Goal: Information Seeking & Learning: Learn about a topic

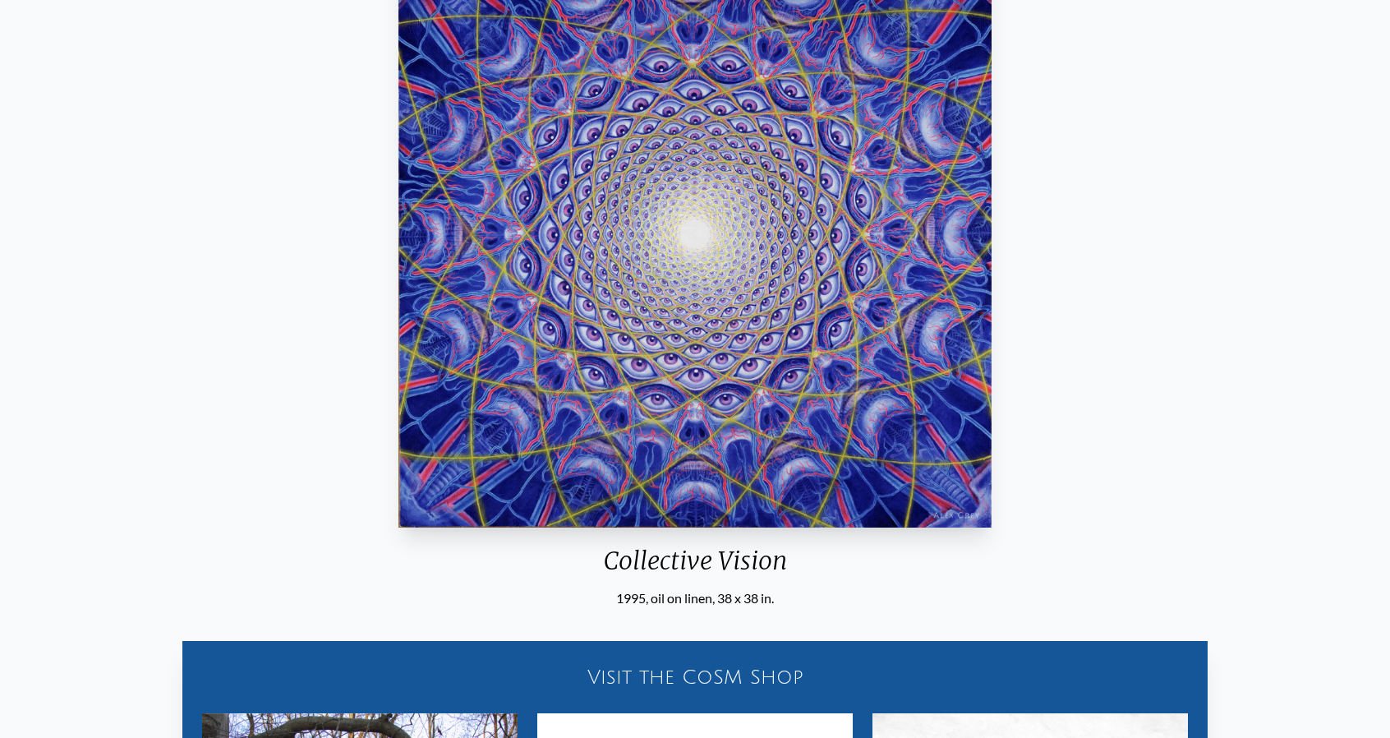
scroll to position [247, 0]
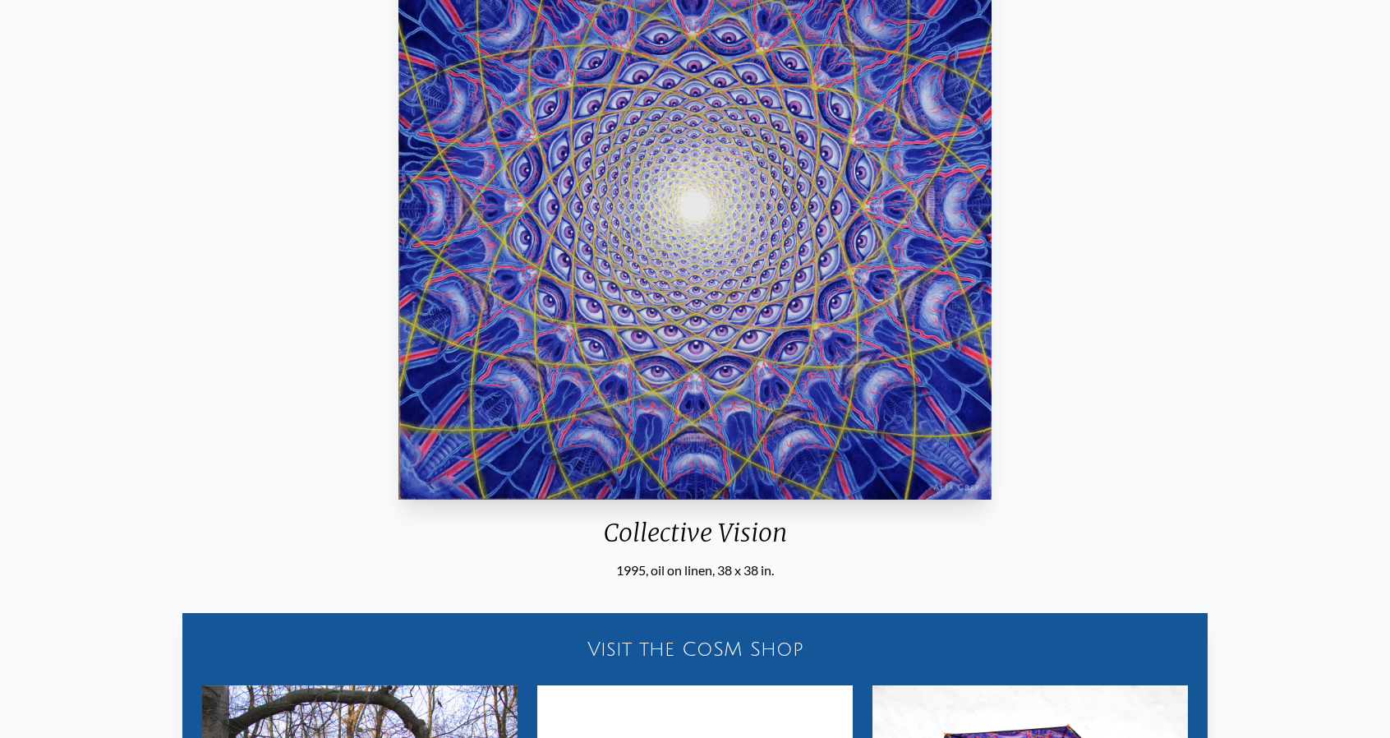
click at [1086, 262] on div "Collective Vision 1995, oil on linen, 38 x 38 in. Visit the CoSM Shop Collectiv…" at bounding box center [695, 485] width 1364 height 1164
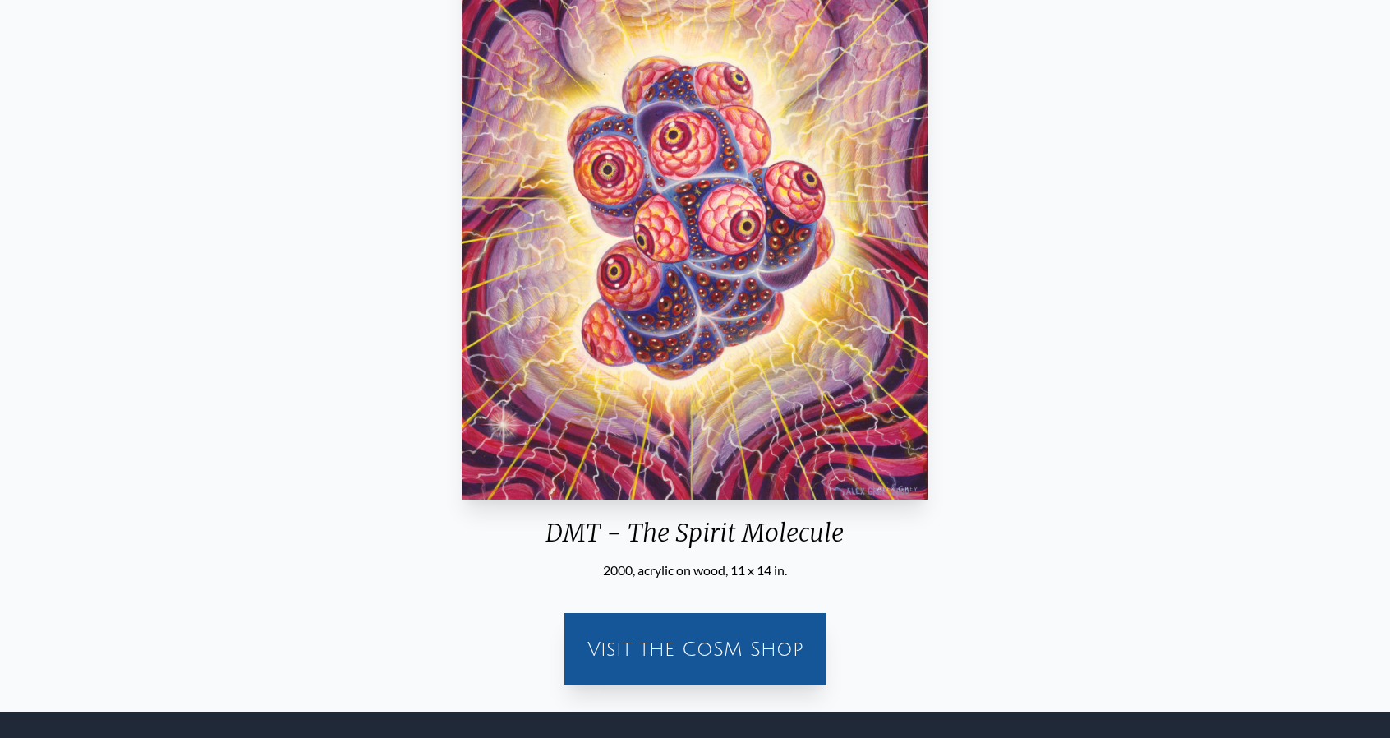
click at [117, 260] on div "DMT - The Spirit Molecule 2000, acrylic on wood, 11 x 14 in. Visit the CoSM Shop" at bounding box center [695, 300] width 1364 height 795
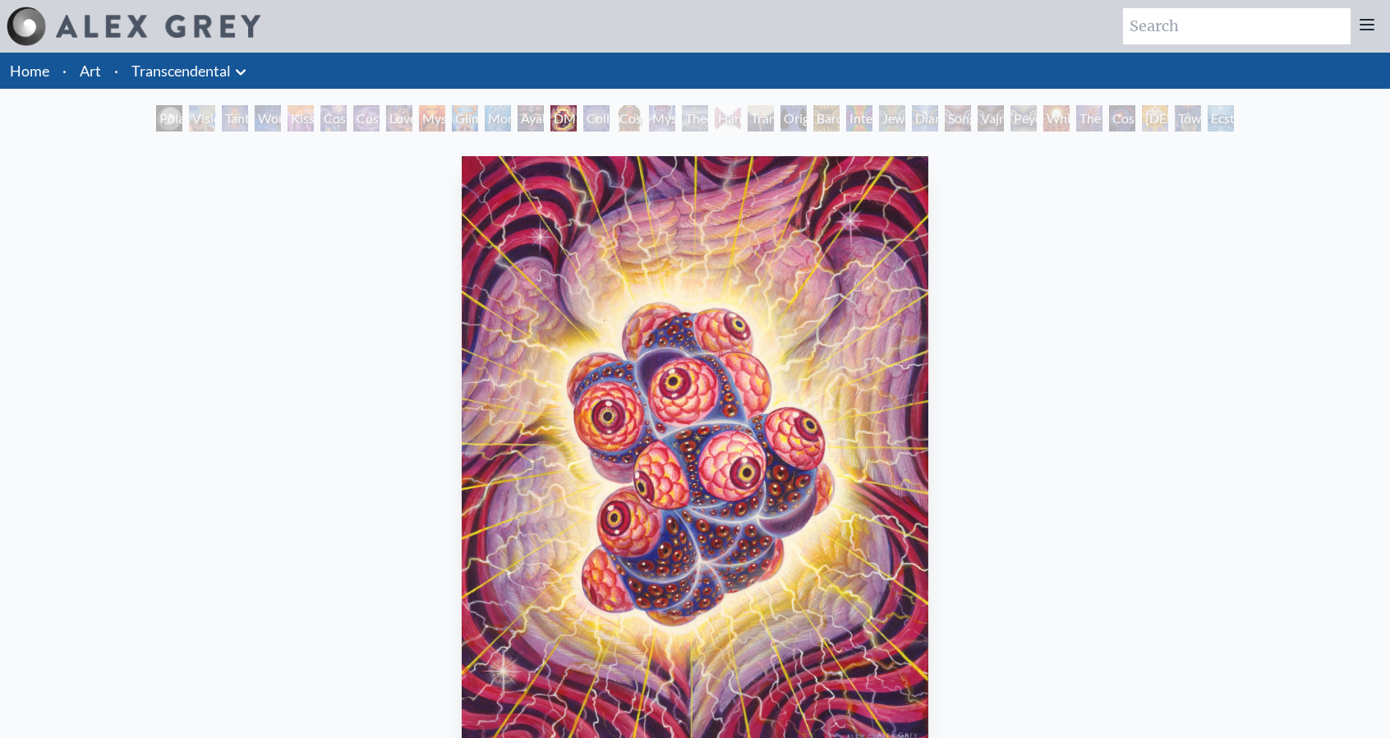
click at [583, 120] on div "Collective Vision" at bounding box center [596, 118] width 26 height 26
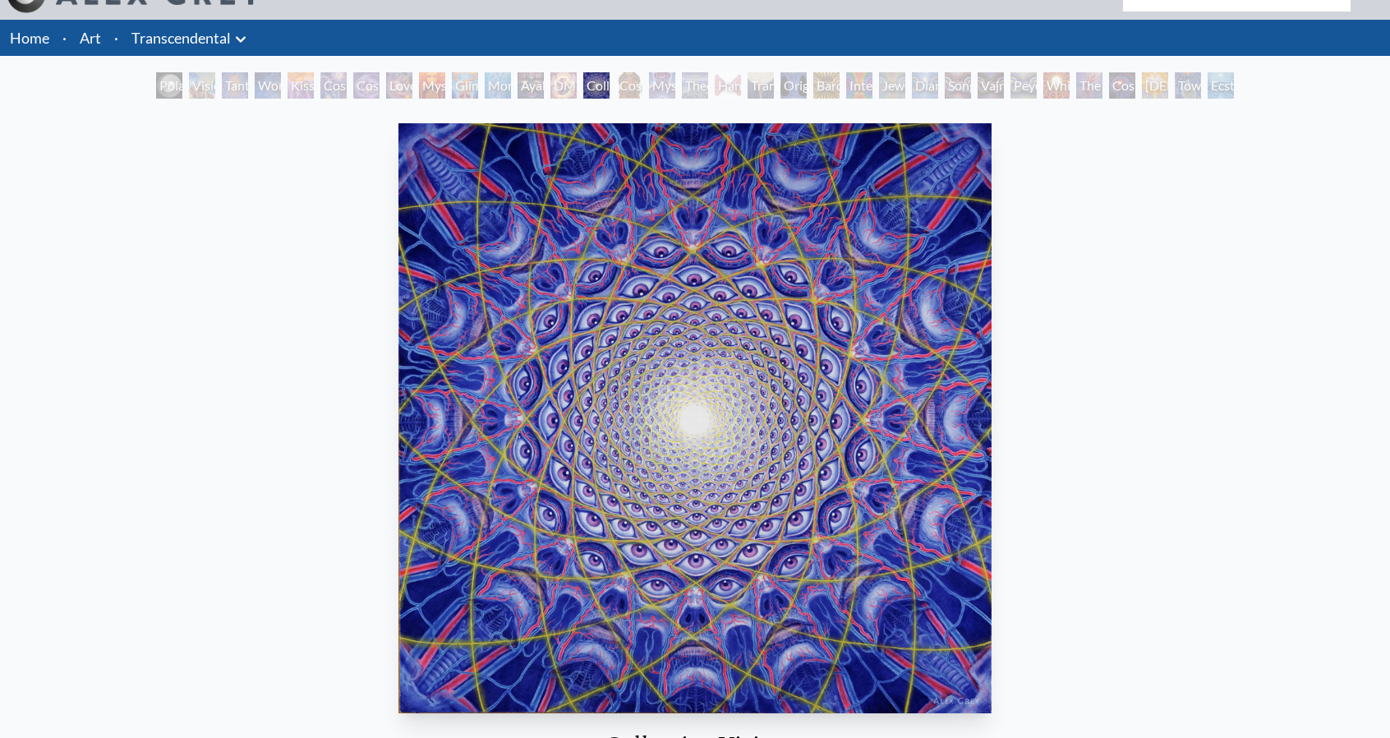
scroll to position [82, 0]
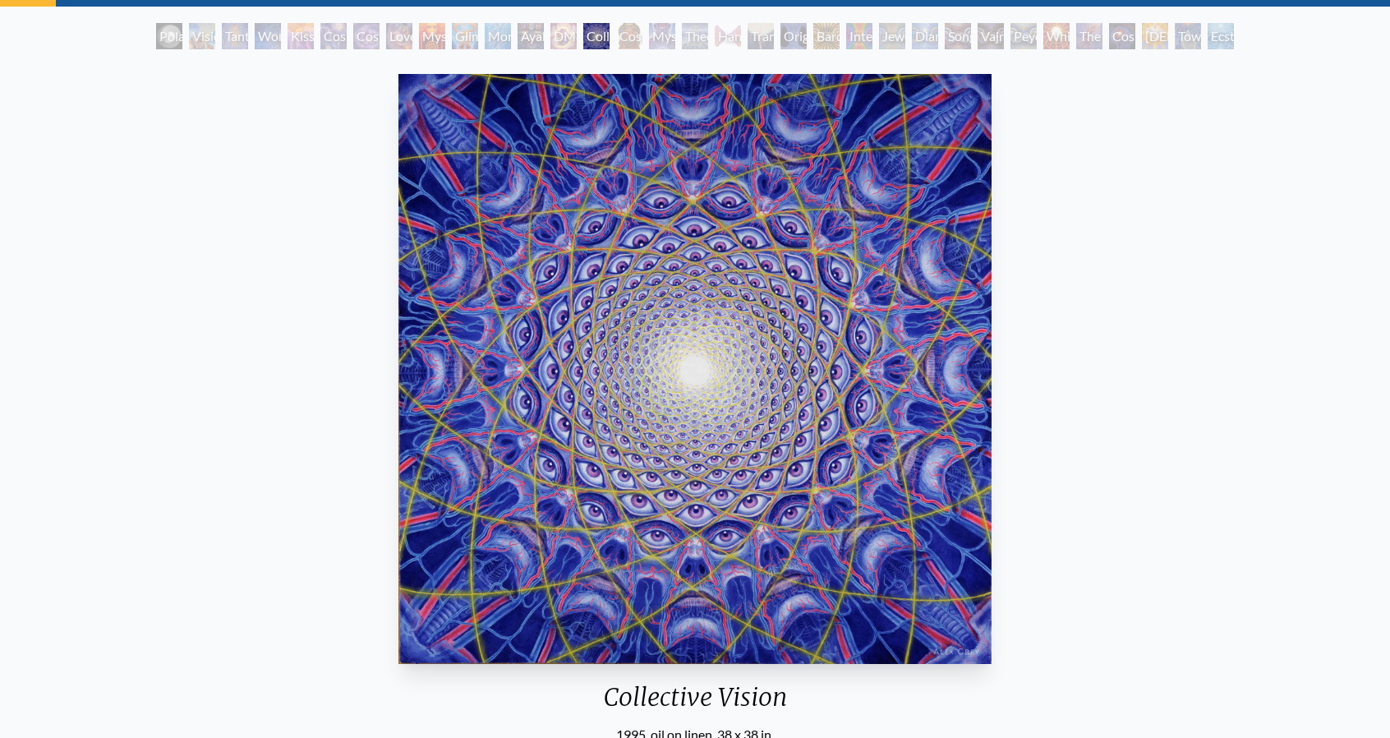
click at [758, 178] on img "14 / 33" at bounding box center [696, 369] width 594 height 590
